Goal: Task Accomplishment & Management: Use online tool/utility

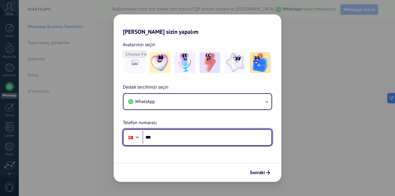
click at [171, 135] on input "***" at bounding box center [206, 137] width 129 height 13
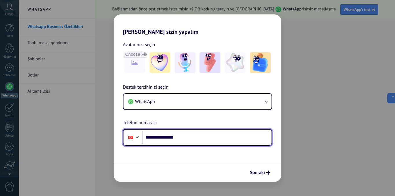
type input "**********"
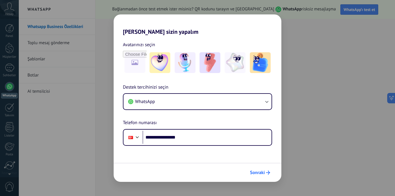
click at [257, 174] on span "Sonraki" at bounding box center [257, 173] width 15 height 4
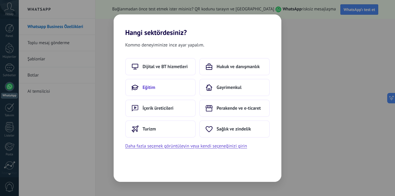
click at [151, 88] on span "Eğitim" at bounding box center [148, 88] width 13 height 6
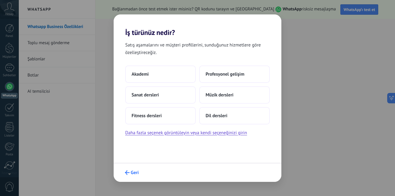
click at [131, 174] on span "Geri" at bounding box center [135, 173] width 8 height 4
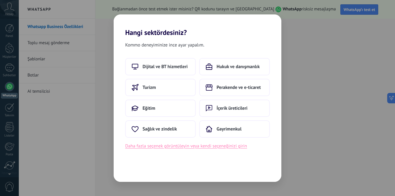
click at [179, 145] on button "Daha fazla seçenek görüntüleyin veya kendi seçeneğinizi girin" at bounding box center [186, 146] width 122 height 8
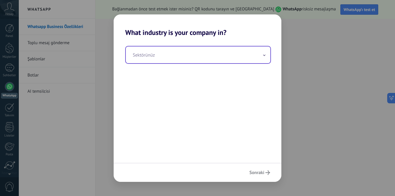
click at [265, 52] on input "text" at bounding box center [198, 55] width 144 height 17
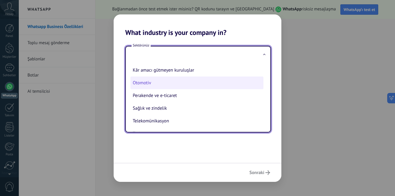
scroll to position [66, 0]
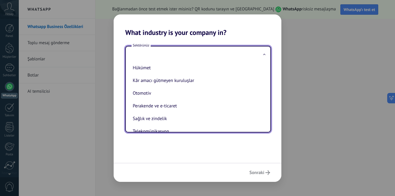
click at [159, 30] on h2 "What industry is your company in?" at bounding box center [198, 25] width 168 height 22
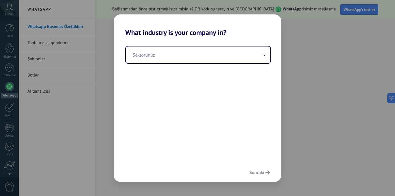
click at [255, 175] on div "Sonraki" at bounding box center [198, 172] width 168 height 19
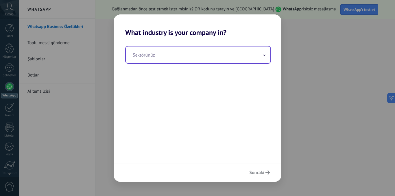
click at [200, 55] on input "text" at bounding box center [198, 55] width 144 height 17
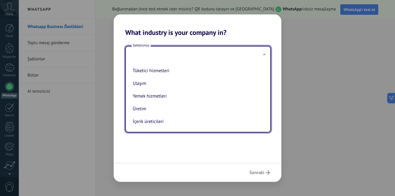
scroll to position [153, 0]
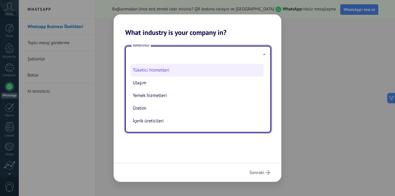
click at [165, 70] on li "Tüketici hizmetleri" at bounding box center [196, 70] width 133 height 13
type input "**********"
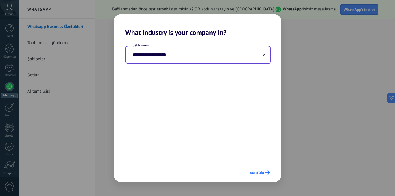
click at [261, 175] on span "Sonraki" at bounding box center [256, 173] width 15 height 4
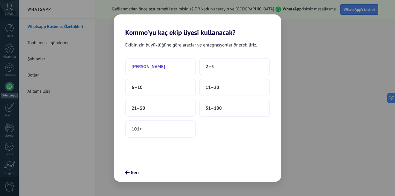
click at [158, 65] on button "[PERSON_NAME]" at bounding box center [160, 66] width 70 height 17
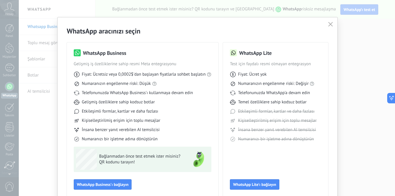
scroll to position [31, 0]
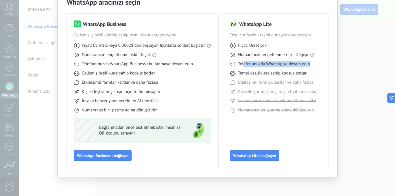
drag, startPoint x: 244, startPoint y: 64, endPoint x: 314, endPoint y: 64, distance: 70.2
click at [314, 64] on div "Telefonunuzda WhatsApp'a devam edin" at bounding box center [275, 64] width 91 height 6
click at [285, 70] on span "Temel özelliklere sahip kodsuz botlar" at bounding box center [272, 73] width 68 height 6
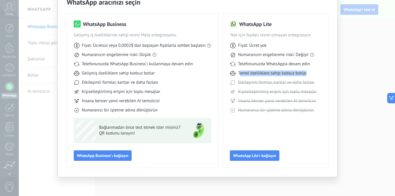
drag, startPoint x: 239, startPoint y: 74, endPoint x: 307, endPoint y: 74, distance: 67.6
click at [307, 74] on div "Temel özelliklere sahip kodsuz botlar" at bounding box center [275, 73] width 91 height 6
click at [247, 160] on button "WhatsApp Lite'ı bağlayın" at bounding box center [254, 155] width 49 height 10
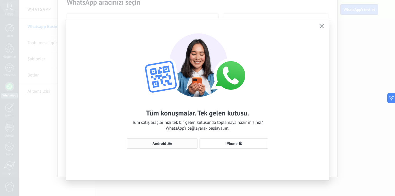
click at [172, 142] on span "Android" at bounding box center [162, 143] width 64 height 5
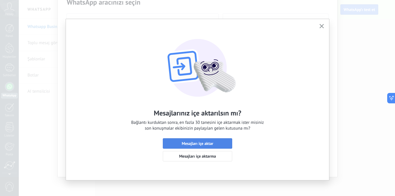
click at [206, 144] on span "Mesajları içe aktar" at bounding box center [196, 144] width 31 height 4
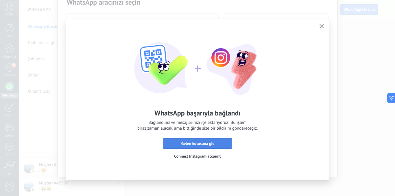
click at [199, 144] on span "Gelen kutusuna git" at bounding box center [197, 144] width 33 height 4
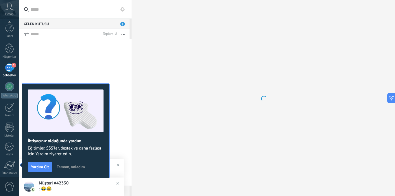
scroll to position [44, 0]
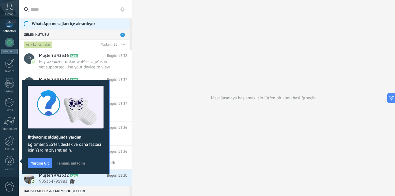
click at [70, 164] on span "Tamam, anladım" at bounding box center [71, 163] width 28 height 4
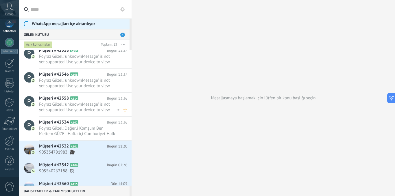
scroll to position [0, 0]
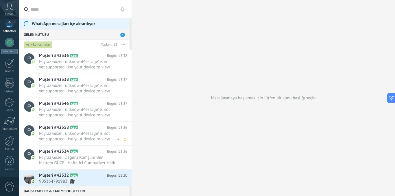
click at [63, 132] on span "Poyraz Güzel: 'unknownMessage' is not yet supported. Use your device to view th…" at bounding box center [77, 136] width 77 height 11
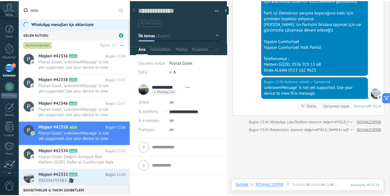
scroll to position [144, 0]
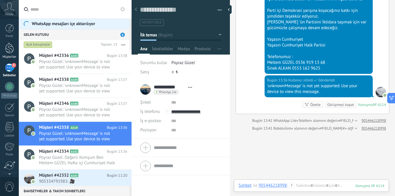
click at [11, 47] on div at bounding box center [9, 48] width 9 height 11
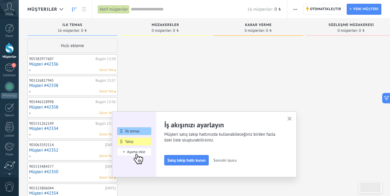
click at [291, 119] on icon "button" at bounding box center [290, 119] width 4 height 4
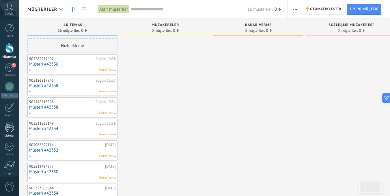
click at [9, 131] on div at bounding box center [9, 127] width 9 height 10
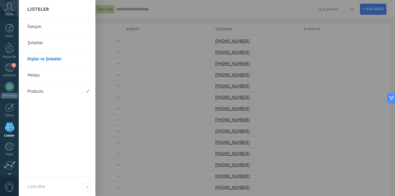
click at [49, 59] on link "Kişiler ve Şirketler" at bounding box center [58, 59] width 62 height 16
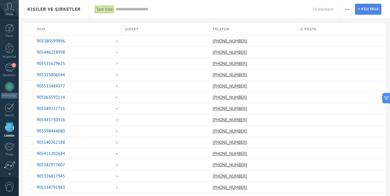
click at [363, 9] on span "Kişi ekle" at bounding box center [370, 9] width 17 height 10
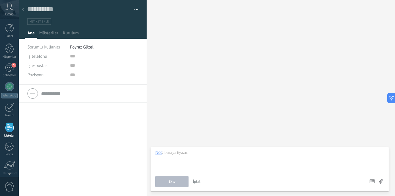
click at [22, 9] on icon at bounding box center [23, 9] width 2 height 3
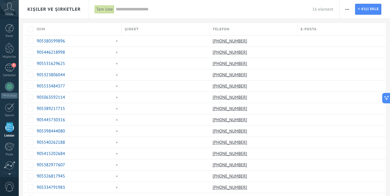
click at [349, 8] on span "button" at bounding box center [347, 9] width 4 height 11
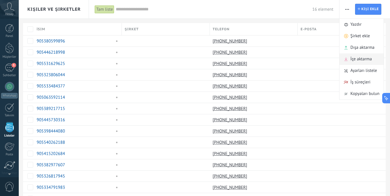
click at [358, 57] on span "İçe aktarma" at bounding box center [361, 59] width 21 height 12
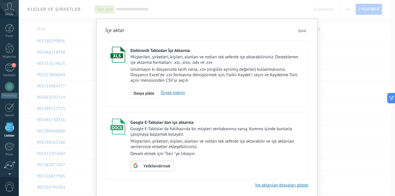
click at [300, 28] on span "İptal" at bounding box center [302, 30] width 8 height 5
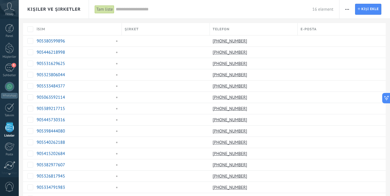
click at [350, 7] on button "button" at bounding box center [347, 9] width 8 height 11
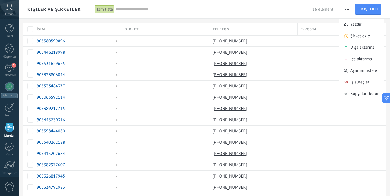
click at [9, 10] on icon at bounding box center [9, 7] width 10 height 9
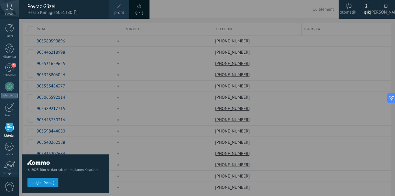
click at [5, 9] on icon at bounding box center [9, 7] width 10 height 9
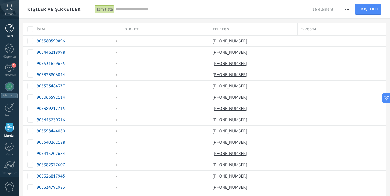
click at [10, 32] on div at bounding box center [9, 28] width 9 height 9
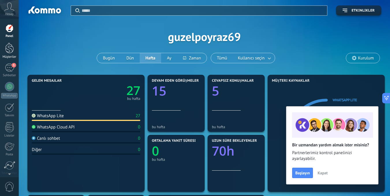
click at [6, 51] on div at bounding box center [9, 48] width 9 height 11
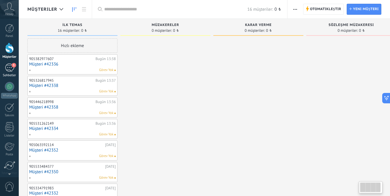
click at [10, 70] on div "5" at bounding box center [9, 68] width 9 height 8
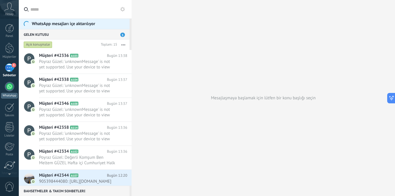
click at [12, 90] on div at bounding box center [9, 86] width 9 height 9
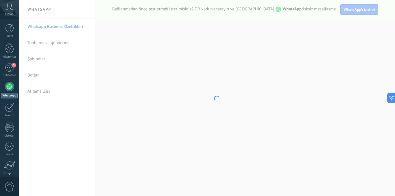
click at [47, 43] on body ".abccls-1,.abccls-2{fill-rule:evenodd}.abccls-2{fill:#fff} .abfcls-1{fill:none}…" at bounding box center [197, 98] width 395 height 196
click at [62, 44] on body ".abccls-1,.abccls-2{fill-rule:evenodd}.abccls-2{fill:#fff} .abfcls-1{fill:none}…" at bounding box center [197, 98] width 395 height 196
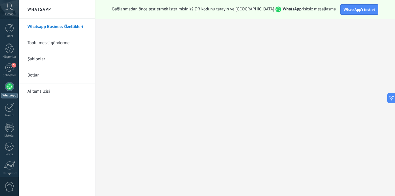
click at [46, 43] on link "Toplu mesaj gönderme" at bounding box center [58, 43] width 62 height 16
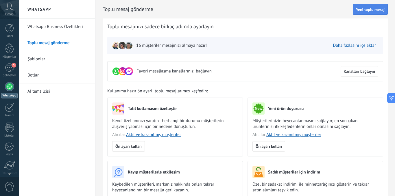
click at [369, 10] on span "Yeni toplu mesaj" at bounding box center [370, 10] width 29 height 4
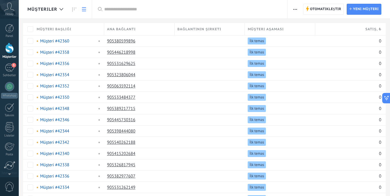
click at [364, 10] on html ".abccls-1,.abccls-2{fill-rule:evenodd}.abccls-2{fill:#fff} .abfcls-1{fill:none}…" at bounding box center [195, 98] width 390 height 196
click at [355, 7] on html ".abccls-1,.abccls-2{fill-rule:evenodd}.abccls-2{fill:#fff} .abfcls-1{fill:none}…" at bounding box center [195, 98] width 390 height 196
click at [85, 10] on html ".abccls-1,.abccls-2{fill-rule:evenodd}.abccls-2{fill:#fff} .abfcls-1{fill:none}…" at bounding box center [195, 98] width 390 height 196
click at [85, 9] on html ".abccls-1,.abccls-2{fill-rule:evenodd}.abccls-2{fill:#fff} .abfcls-1{fill:none}…" at bounding box center [195, 98] width 390 height 196
click at [8, 70] on html ".abccls-1,.abccls-2{fill-rule:evenodd}.abccls-2{fill:#fff} .abfcls-1{fill:none}…" at bounding box center [195, 98] width 390 height 196
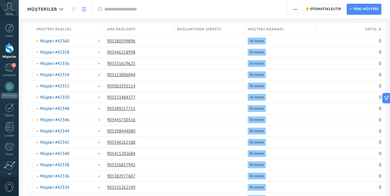
click at [360, 10] on html ".abccls-1,.abccls-2{fill-rule:evenodd}.abccls-2{fill:#fff} .abfcls-1{fill:none}…" at bounding box center [195, 98] width 390 height 196
click at [10, 70] on html ".abccls-1,.abccls-2{fill-rule:evenodd}.abccls-2{fill:#fff} .abfcls-1{fill:none}…" at bounding box center [195, 98] width 390 height 196
click at [331, 11] on html ".abccls-1,.abccls-2{fill-rule:evenodd}.abccls-2{fill:#fff} .abfcls-1{fill:none}…" at bounding box center [195, 98] width 390 height 196
click at [364, 7] on html ".abccls-1,.abccls-2{fill-rule:evenodd}.abccls-2{fill:#fff} .abfcls-1{fill:none}…" at bounding box center [195, 98] width 390 height 196
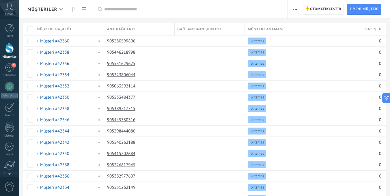
click at [275, 65] on html ".abccls-1,.abccls-2{fill-rule:evenodd}.abccls-2{fill:#fff} .abfcls-1{fill:none}…" at bounding box center [195, 98] width 390 height 196
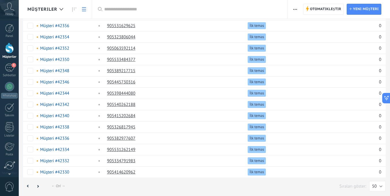
scroll to position [38, 0]
drag, startPoint x: 110, startPoint y: 62, endPoint x: 185, endPoint y: 36, distance: 79.3
click at [185, 36] on html ".abccls-1,.abccls-2{fill-rule:evenodd}.abccls-2{fill:#fff} .abfcls-1{fill:none}…" at bounding box center [195, 60] width 390 height 196
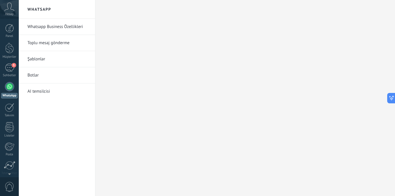
click at [7, 92] on html ".abccls-1,.abccls-2{fill-rule:evenodd}.abccls-2{fill:#fff} .abfcls-1{fill:none}…" at bounding box center [197, 98] width 395 height 196
click at [11, 131] on html ".abccls-1,.abccls-2{fill-rule:evenodd}.abccls-2{fill:#fff} .abfcls-1{fill:none}…" at bounding box center [197, 98] width 395 height 196
click at [5, 139] on html ".abccls-1,.abccls-2{fill-rule:evenodd}.abccls-2{fill:#fff} .abfcls-1{fill:none}…" at bounding box center [197, 98] width 395 height 196
click at [9, 151] on html ".abccls-1,.abccls-2{fill-rule:evenodd}.abccls-2{fill:#fff} .abfcls-1{fill:none}…" at bounding box center [197, 98] width 395 height 196
click at [11, 129] on html ".abccls-1,.abccls-2{fill-rule:evenodd}.abccls-2{fill:#fff} .abfcls-1{fill:none}…" at bounding box center [197, 98] width 395 height 196
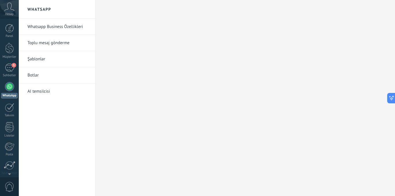
click at [11, 129] on html ".abccls-1,.abccls-2{fill-rule:evenodd}.abccls-2{fill:#fff} .abfcls-1{fill:none}…" at bounding box center [197, 98] width 395 height 196
click at [49, 44] on html ".abccls-1,.abccls-2{fill-rule:evenodd}.abccls-2{fill:#fff} .abfcls-1{fill:none}…" at bounding box center [197, 98] width 395 height 196
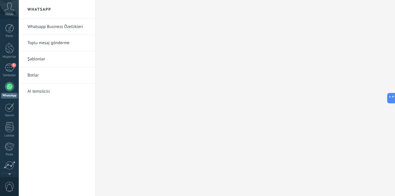
click at [31, 73] on html ".abccls-1,.abccls-2{fill-rule:evenodd}.abccls-2{fill:#fff} .abfcls-1{fill:none}…" at bounding box center [197, 98] width 395 height 196
click at [9, 69] on html ".abccls-1,.abccls-2{fill-rule:evenodd}.abccls-2{fill:#fff} .abfcls-1{fill:none}…" at bounding box center [197, 98] width 395 height 196
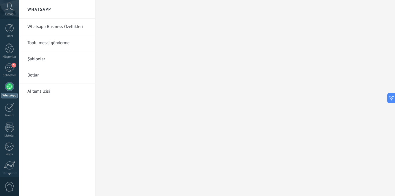
click at [9, 69] on html ".abccls-1,.abccls-2{fill-rule:evenodd}.abccls-2{fill:#fff} .abfcls-1{fill:none}…" at bounding box center [197, 98] width 395 height 196
click at [216, 69] on html ".abccls-1,.abccls-2{fill-rule:evenodd}.abccls-2{fill:#fff} .abfcls-1{fill:none}…" at bounding box center [197, 98] width 395 height 196
click at [5, 105] on html ".abccls-1,.abccls-2{fill-rule:evenodd}.abccls-2{fill:#fff} .abfcls-1{fill:none}…" at bounding box center [197, 98] width 395 height 196
click at [14, 93] on html ".abccls-1,.abccls-2{fill-rule:evenodd}.abccls-2{fill:#fff} .abfcls-1{fill:none}…" at bounding box center [197, 98] width 395 height 196
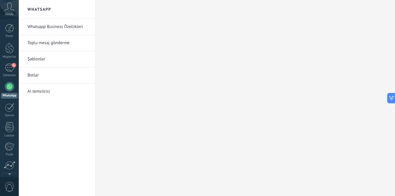
click at [28, 87] on html ".abccls-1,.abccls-2{fill-rule:evenodd}.abccls-2{fill:#fff} .abfcls-1{fill:none}…" at bounding box center [197, 98] width 395 height 196
click at [63, 64] on html ".abccls-1,.abccls-2{fill-rule:evenodd}.abccls-2{fill:#fff} .abfcls-1{fill:none}…" at bounding box center [197, 98] width 395 height 196
drag, startPoint x: 65, startPoint y: 34, endPoint x: 57, endPoint y: 23, distance: 12.6
click at [65, 33] on html ".abccls-1,.abccls-2{fill-rule:evenodd}.abccls-2{fill:#fff} .abfcls-1{fill:none}…" at bounding box center [197, 98] width 395 height 196
click at [12, 6] on html ".abccls-1,.abccls-2{fill-rule:evenodd}.abccls-2{fill:#fff} .abfcls-1{fill:none}…" at bounding box center [197, 98] width 395 height 196
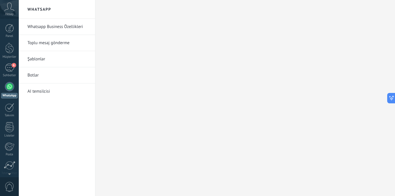
click at [11, 40] on html ".abccls-1,.abccls-2{fill-rule:evenodd}.abccls-2{fill:#fff} .abfcls-1{fill:none}…" at bounding box center [197, 98] width 395 height 196
click at [8, 23] on html ".abccls-1,.abccls-2{fill-rule:evenodd}.abccls-2{fill:#fff} .abfcls-1{fill:none}…" at bounding box center [197, 98] width 395 height 196
click at [8, 12] on html ".abccls-1,.abccls-2{fill-rule:evenodd}.abccls-2{fill:#fff} .abfcls-1{fill:none}…" at bounding box center [197, 98] width 395 height 196
click at [5, 91] on html ".abccls-1,.abccls-2{fill-rule:evenodd}.abccls-2{fill:#fff} .abfcls-1{fill:none}…" at bounding box center [197, 98] width 395 height 196
click at [51, 69] on html ".abccls-1,.abccls-2{fill-rule:evenodd}.abccls-2{fill:#fff} .abfcls-1{fill:none}…" at bounding box center [197, 98] width 395 height 196
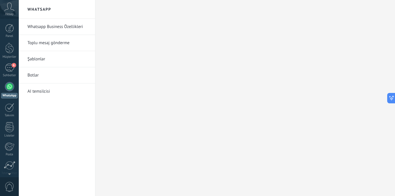
click at [34, 56] on html ".abccls-1,.abccls-2{fill-rule:evenodd}.abccls-2{fill:#fff} .abfcls-1{fill:none}…" at bounding box center [197, 98] width 395 height 196
